Goal: Communication & Community: Answer question/provide support

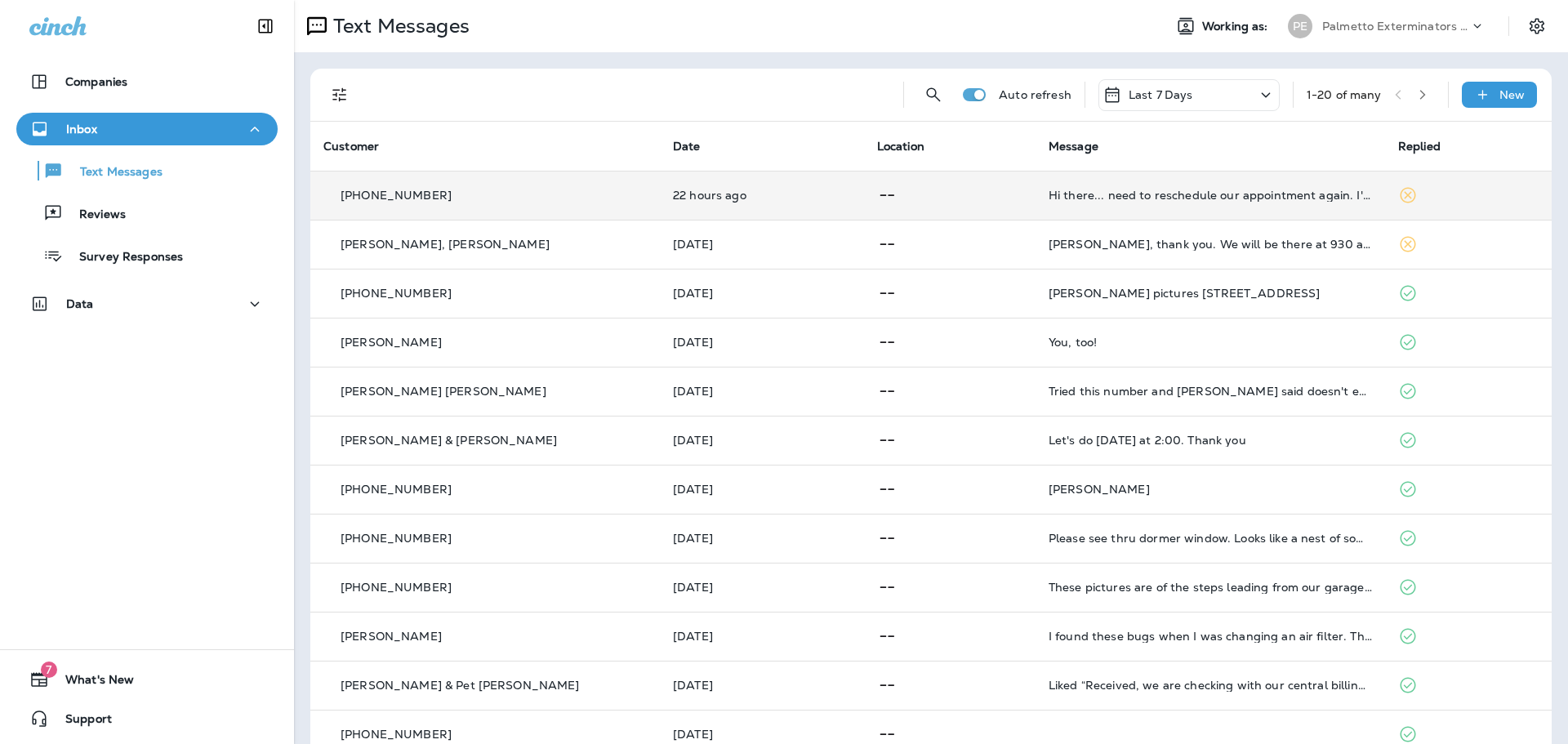
click at [580, 202] on div "[PHONE_NUMBER]" at bounding box center [485, 196] width 324 height 17
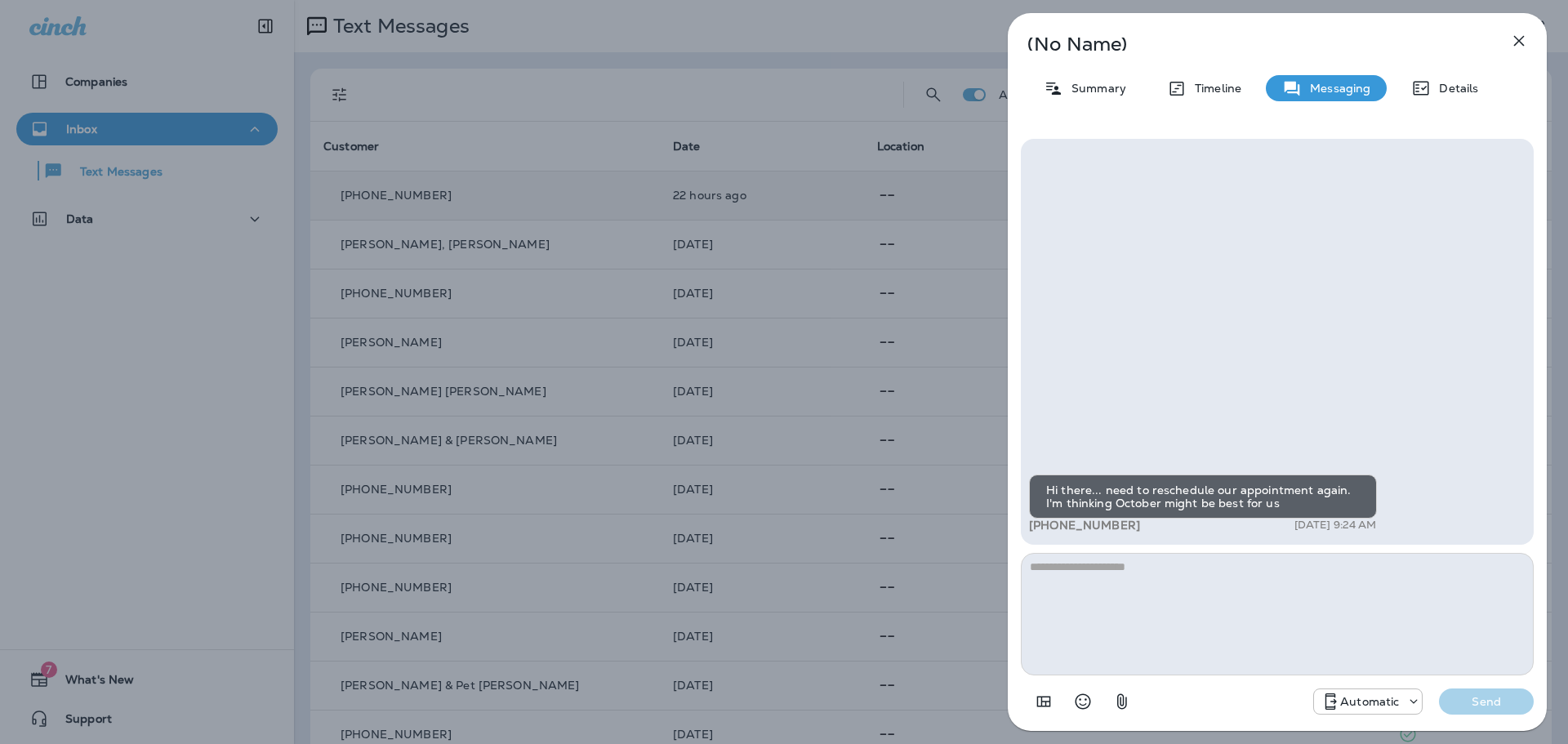
click at [1523, 43] on icon "button" at bounding box center [1518, 40] width 19 height 19
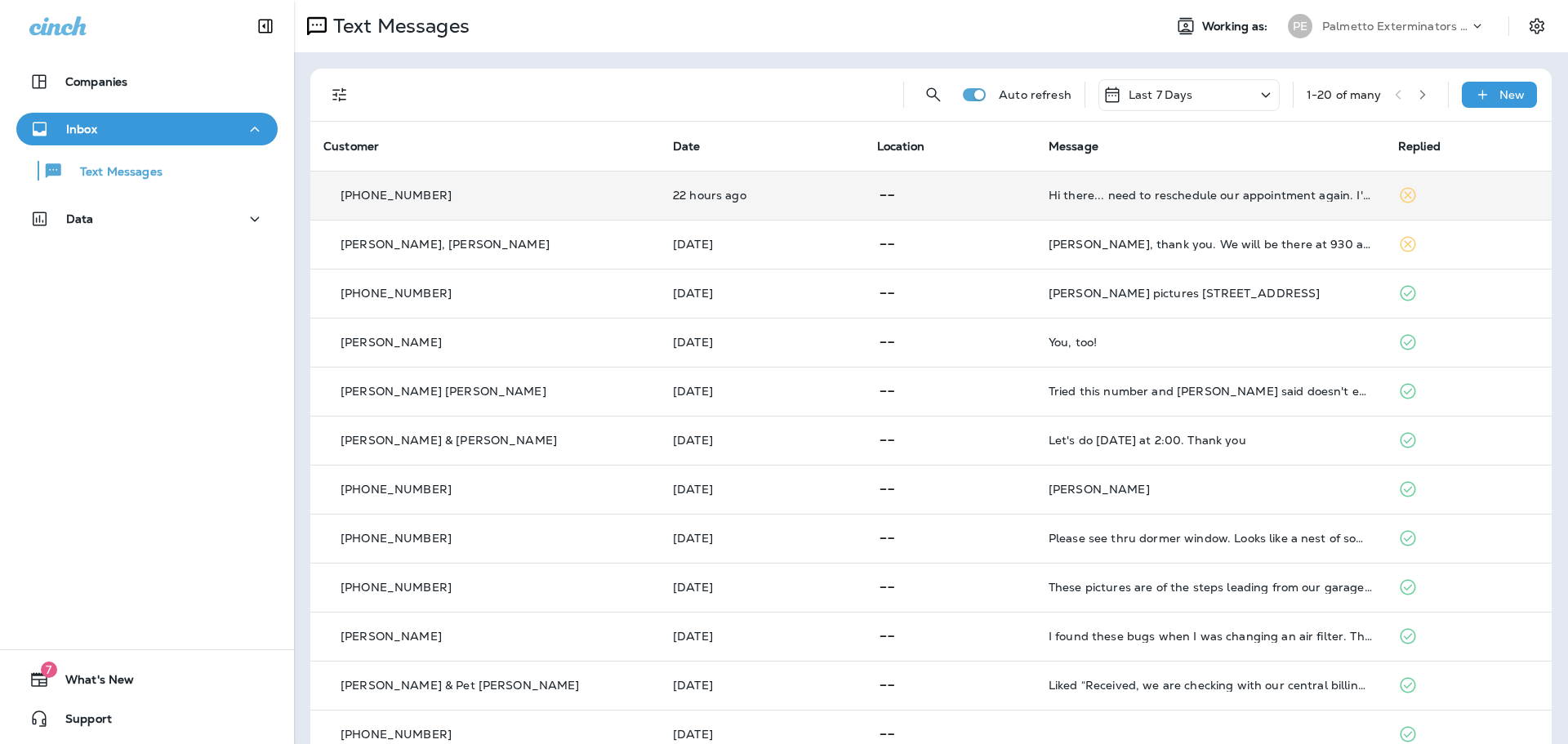
click at [877, 242] on icon at bounding box center [887, 245] width 20 height 20
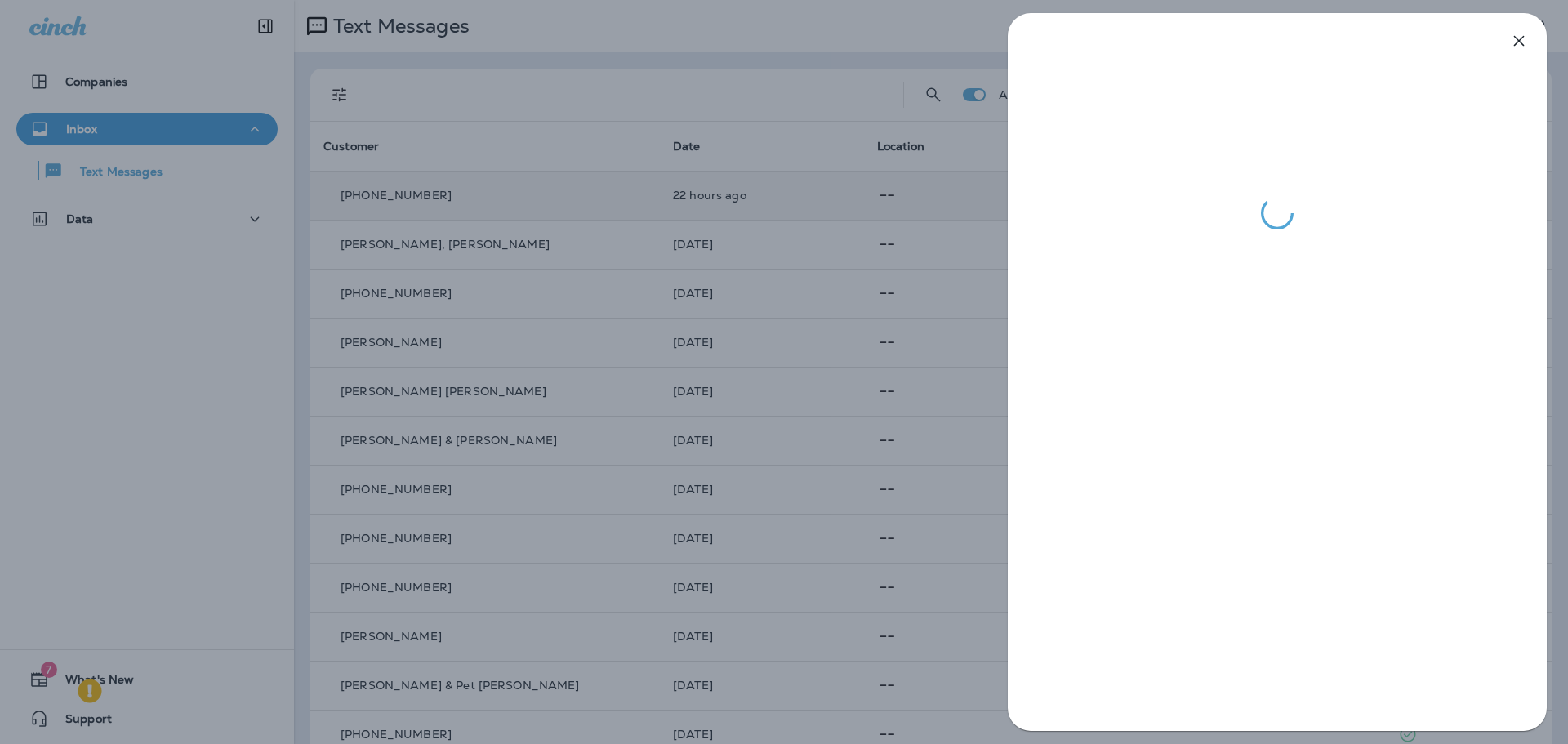
click at [1523, 34] on icon "button" at bounding box center [1518, 40] width 19 height 19
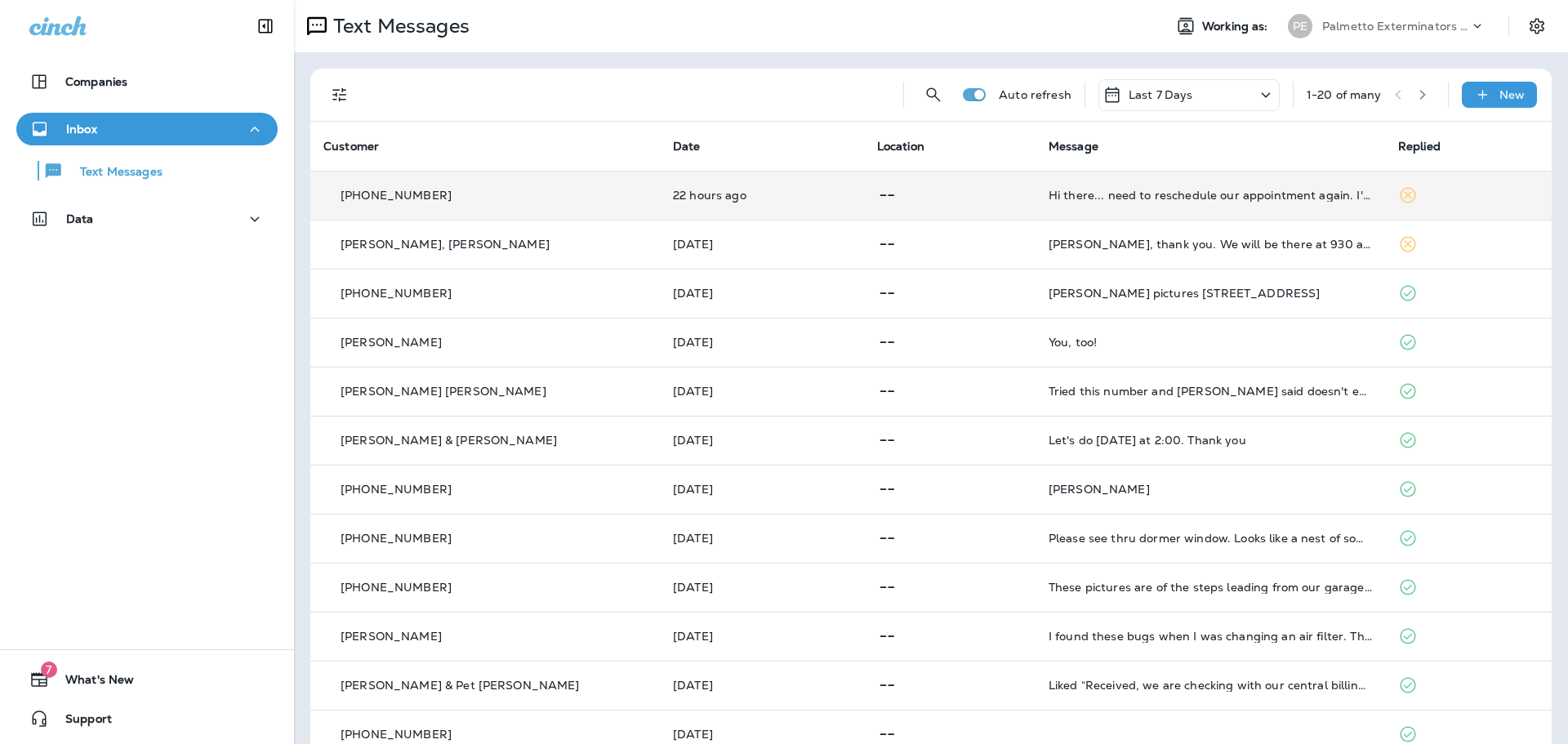
click at [761, 186] on td "22 hours ago" at bounding box center [761, 195] width 204 height 49
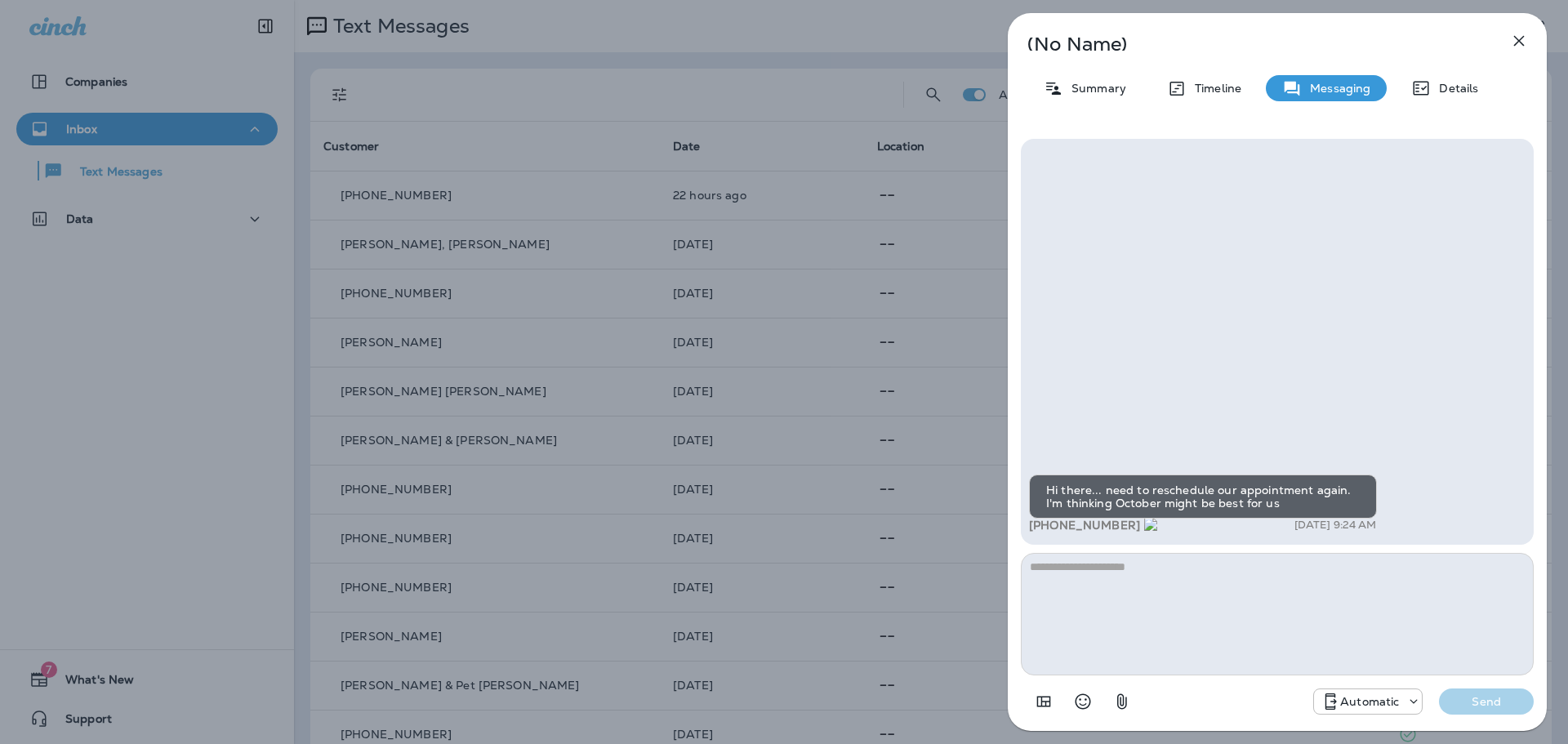
drag, startPoint x: 1127, startPoint y: 527, endPoint x: 1047, endPoint y: 525, distance: 80.0
click at [1047, 525] on div "+1 (678) 761-7794 [DATE] 9:24 AM" at bounding box center [1203, 525] width 348 height 14
copy span "678) 761-7794"
click at [1144, 578] on textarea at bounding box center [1277, 615] width 513 height 123
type textarea "**********"
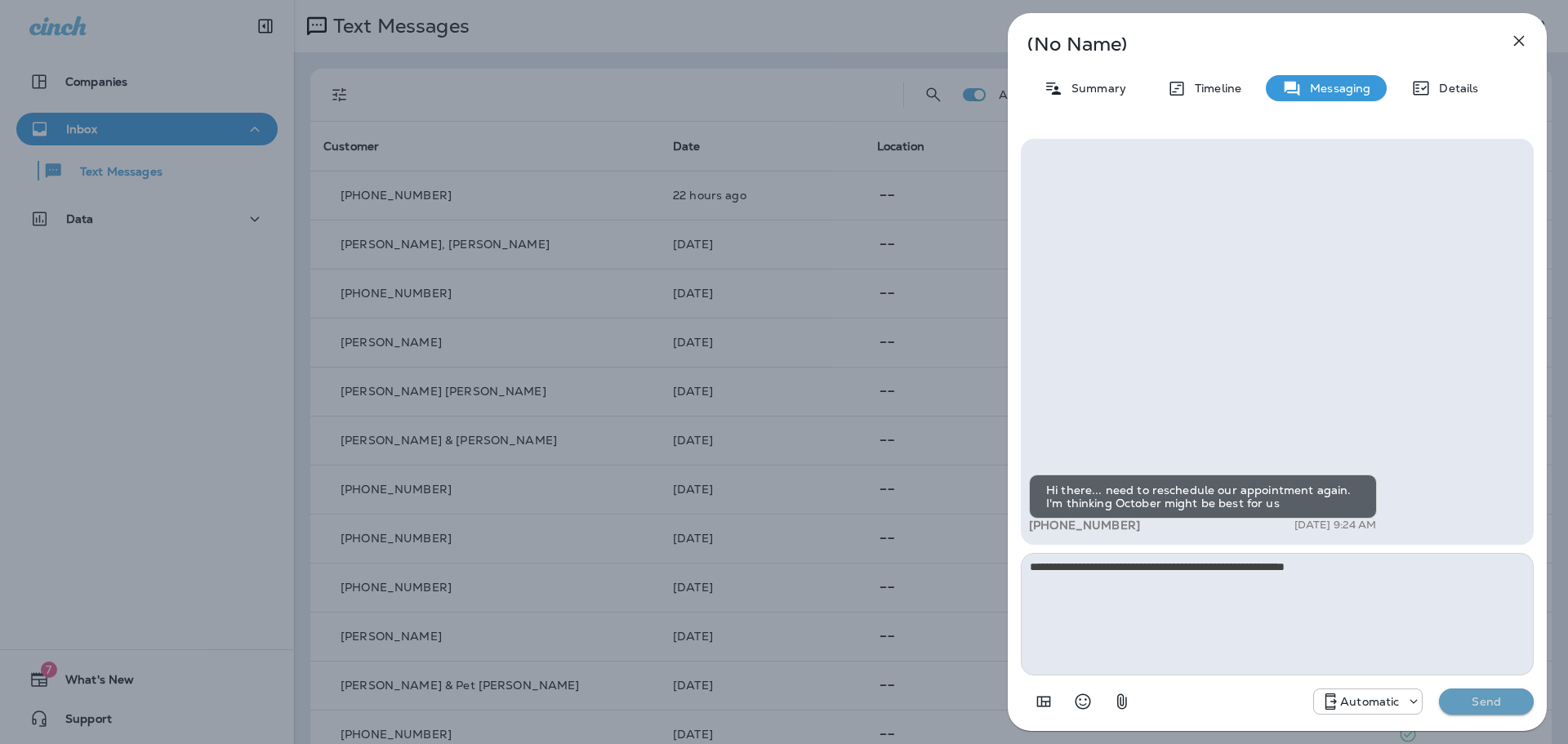
click at [1469, 694] on p "Send" at bounding box center [1486, 701] width 69 height 14
